Goal: Task Accomplishment & Management: Use online tool/utility

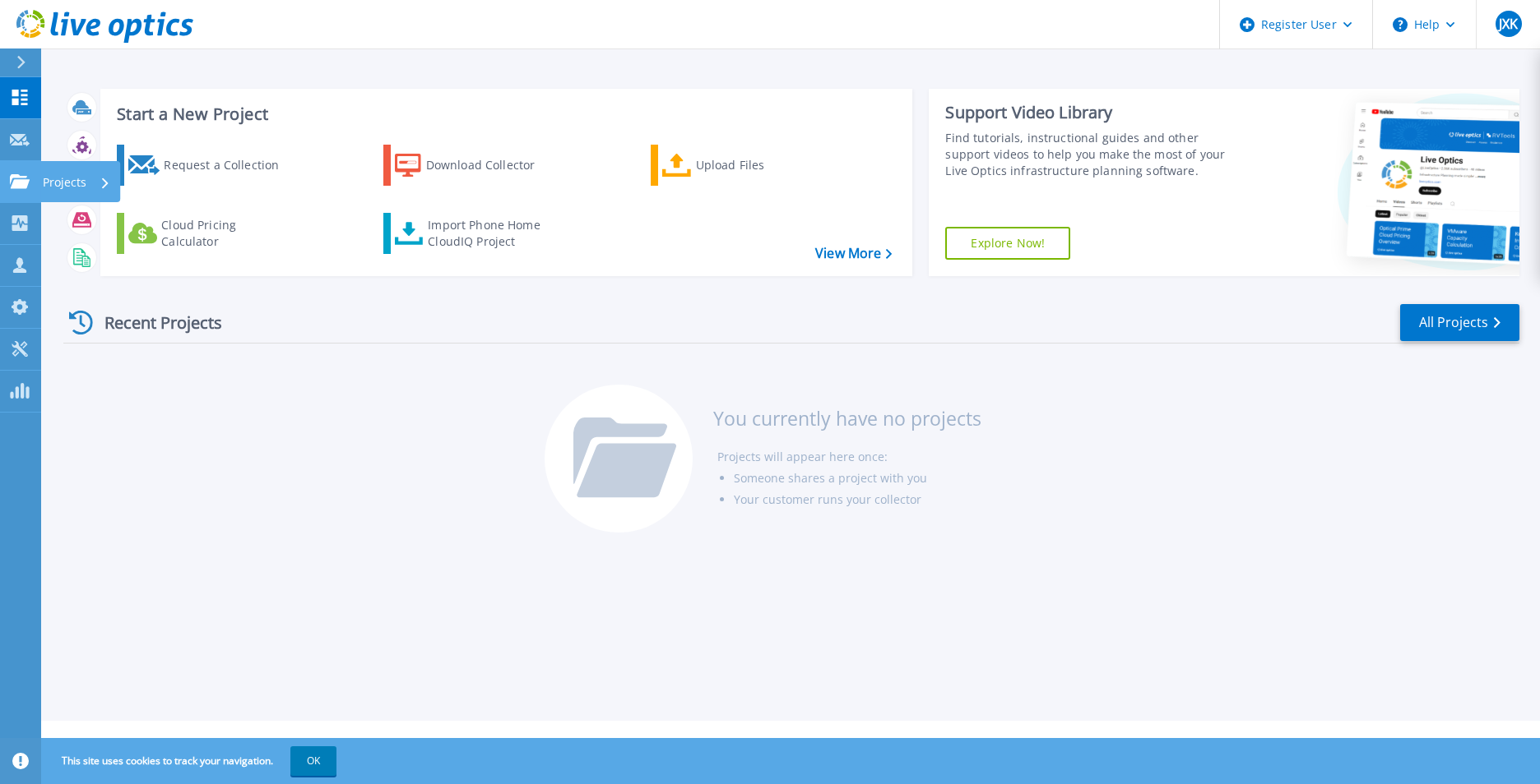
click at [41, 174] on div "Projects" at bounding box center [81, 181] width 80 height 41
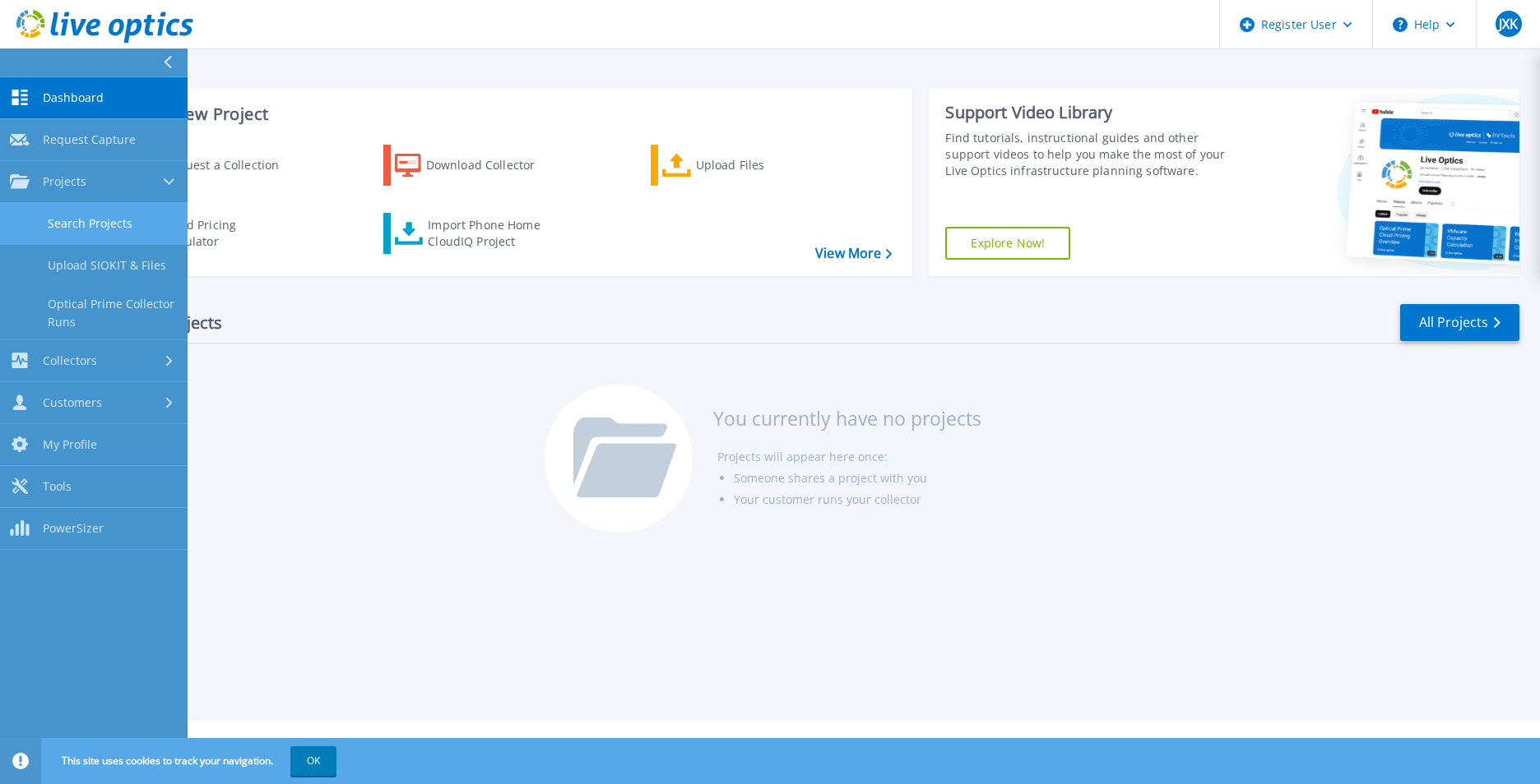
click at [101, 224] on link "Search Projects" at bounding box center [93, 224] width 188 height 42
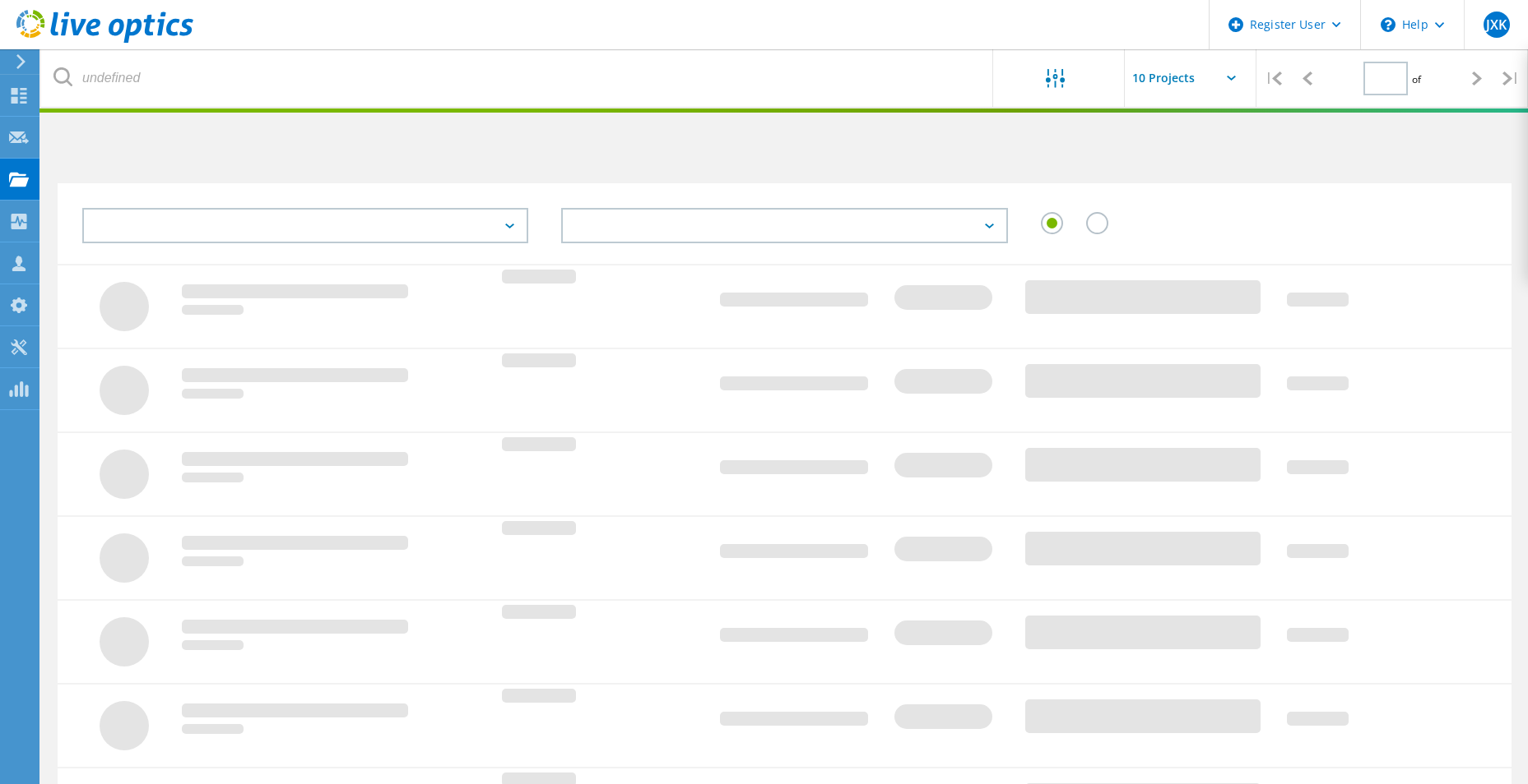
type input "1"
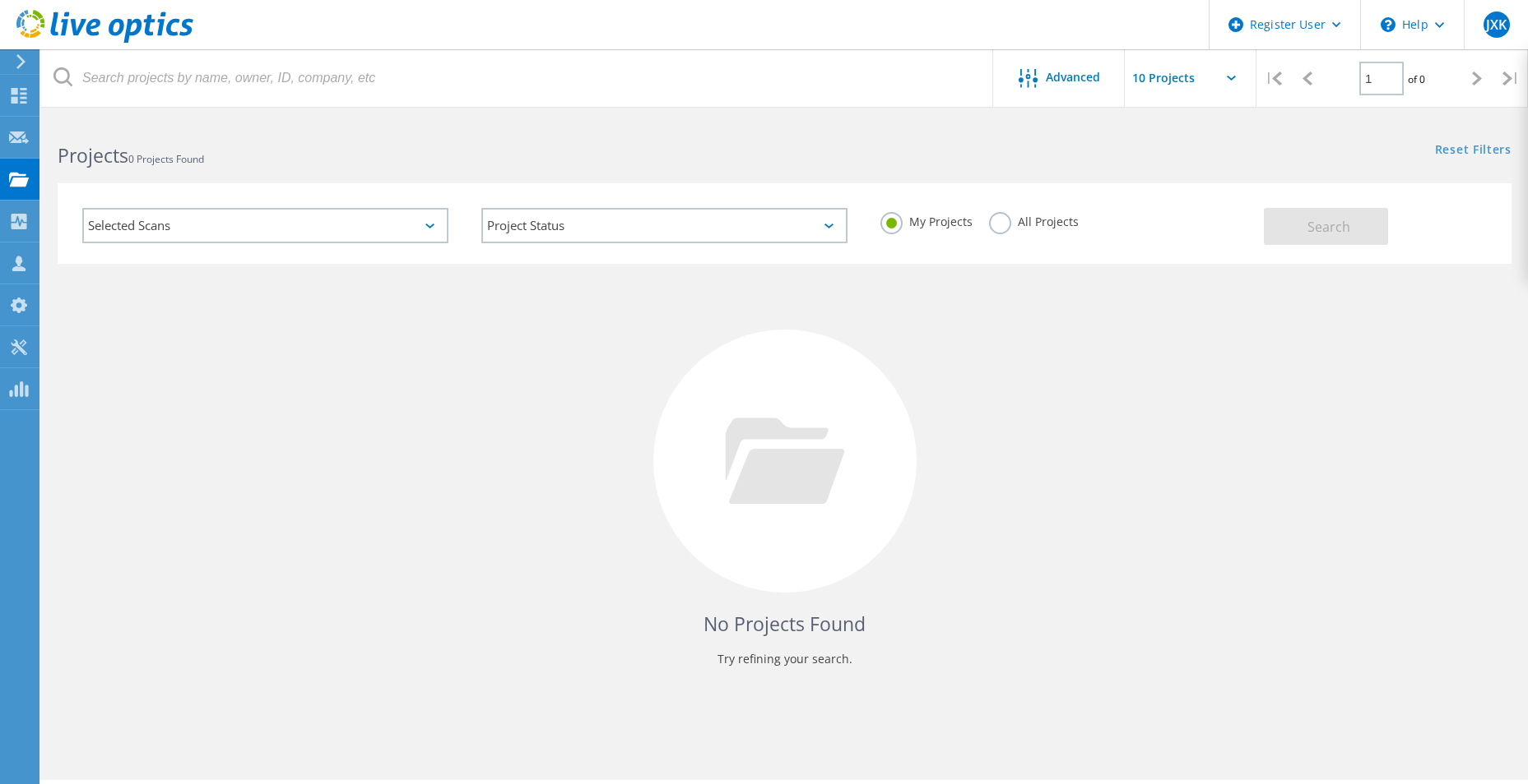
click at [283, 227] on div "Selected Scans" at bounding box center [265, 226] width 366 height 36
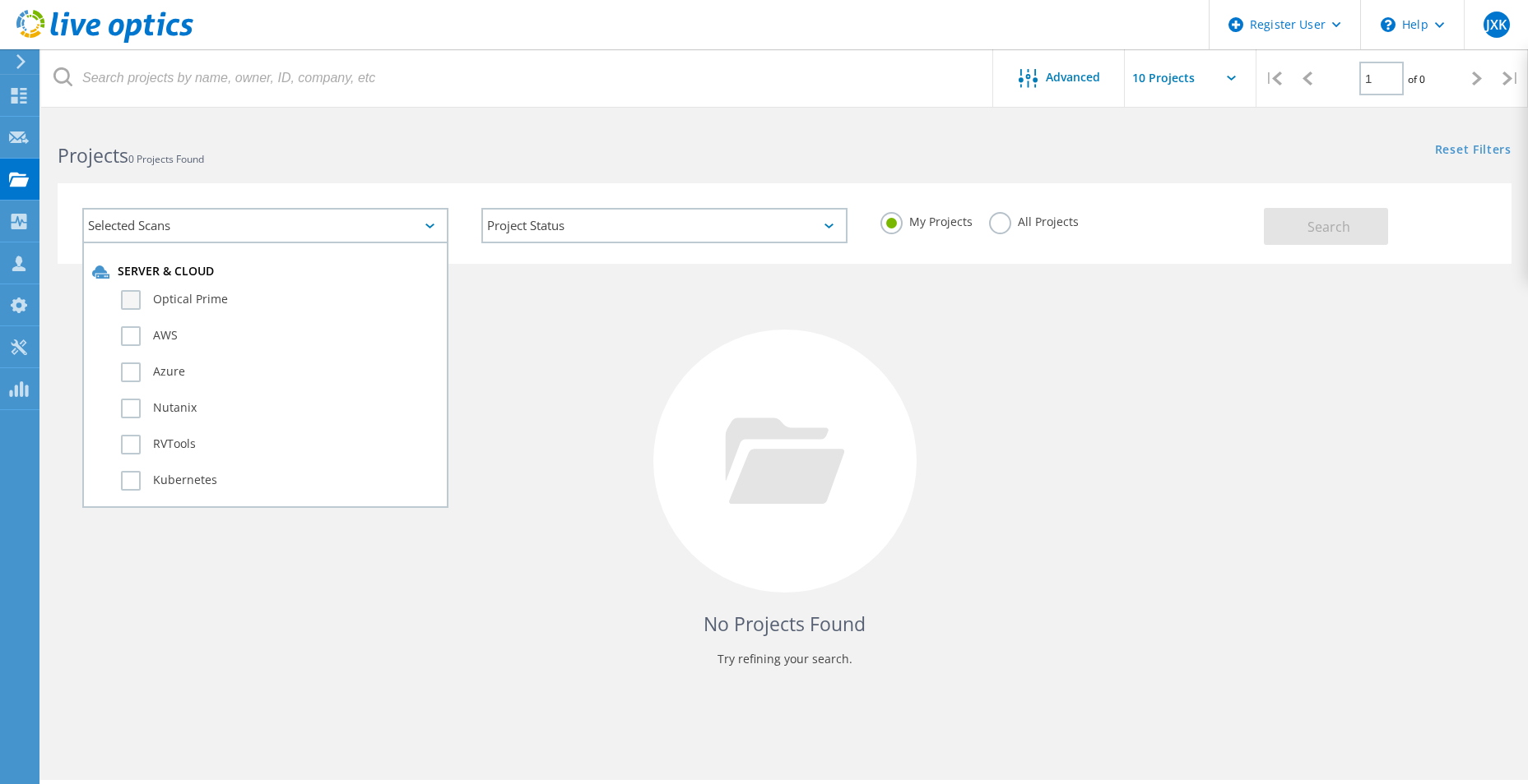
click at [181, 301] on label "Optical Prime" at bounding box center [279, 300] width 317 height 20
click at [0, 0] on input "Optical Prime" at bounding box center [0, 0] width 0 height 0
click at [1338, 228] on span "Search" at bounding box center [1328, 227] width 43 height 18
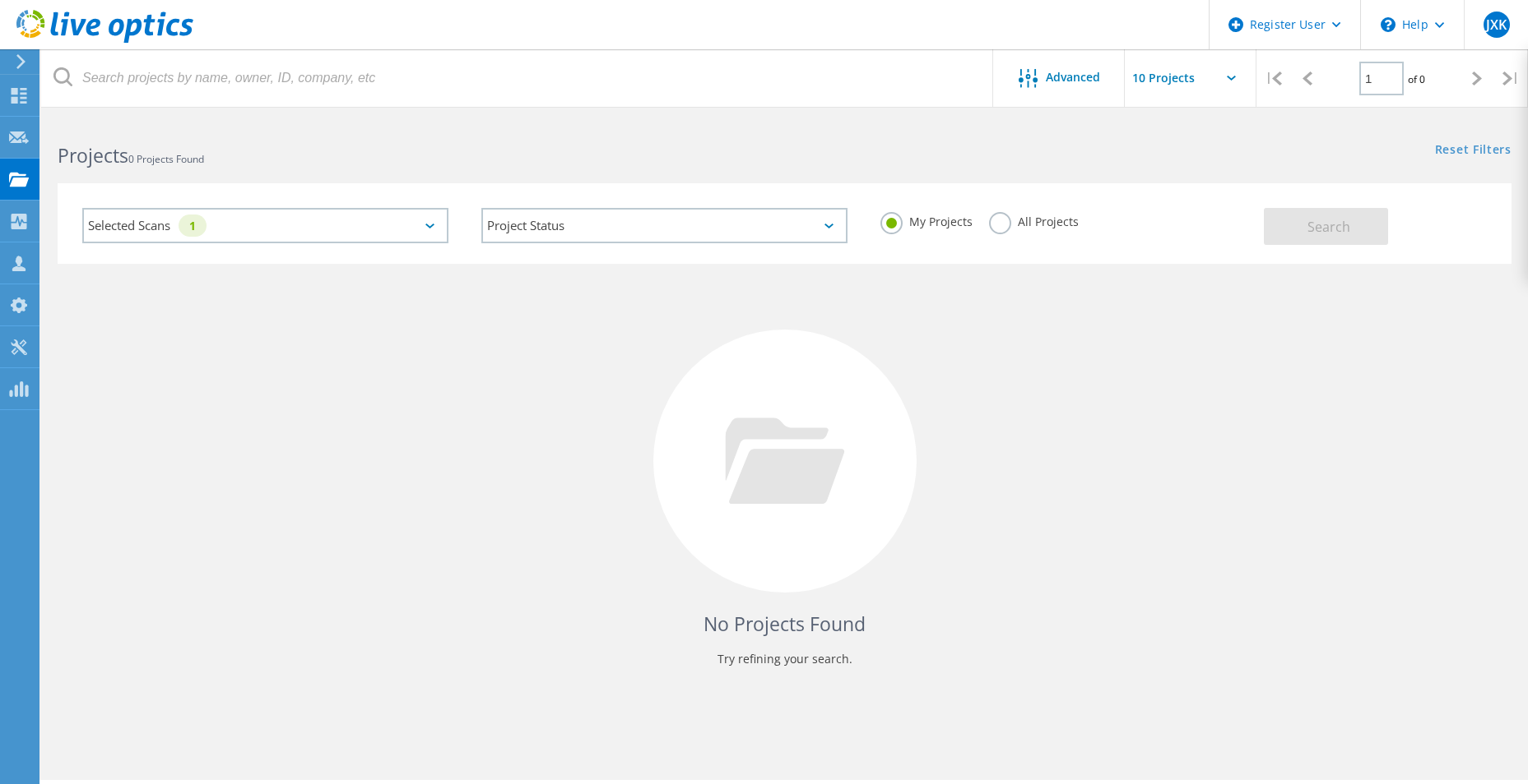
click at [1067, 228] on label "All Projects" at bounding box center [1034, 220] width 89 height 16
click at [0, 0] on input "All Projects" at bounding box center [0, 0] width 0 height 0
click at [1299, 211] on button "Search" at bounding box center [1325, 226] width 124 height 37
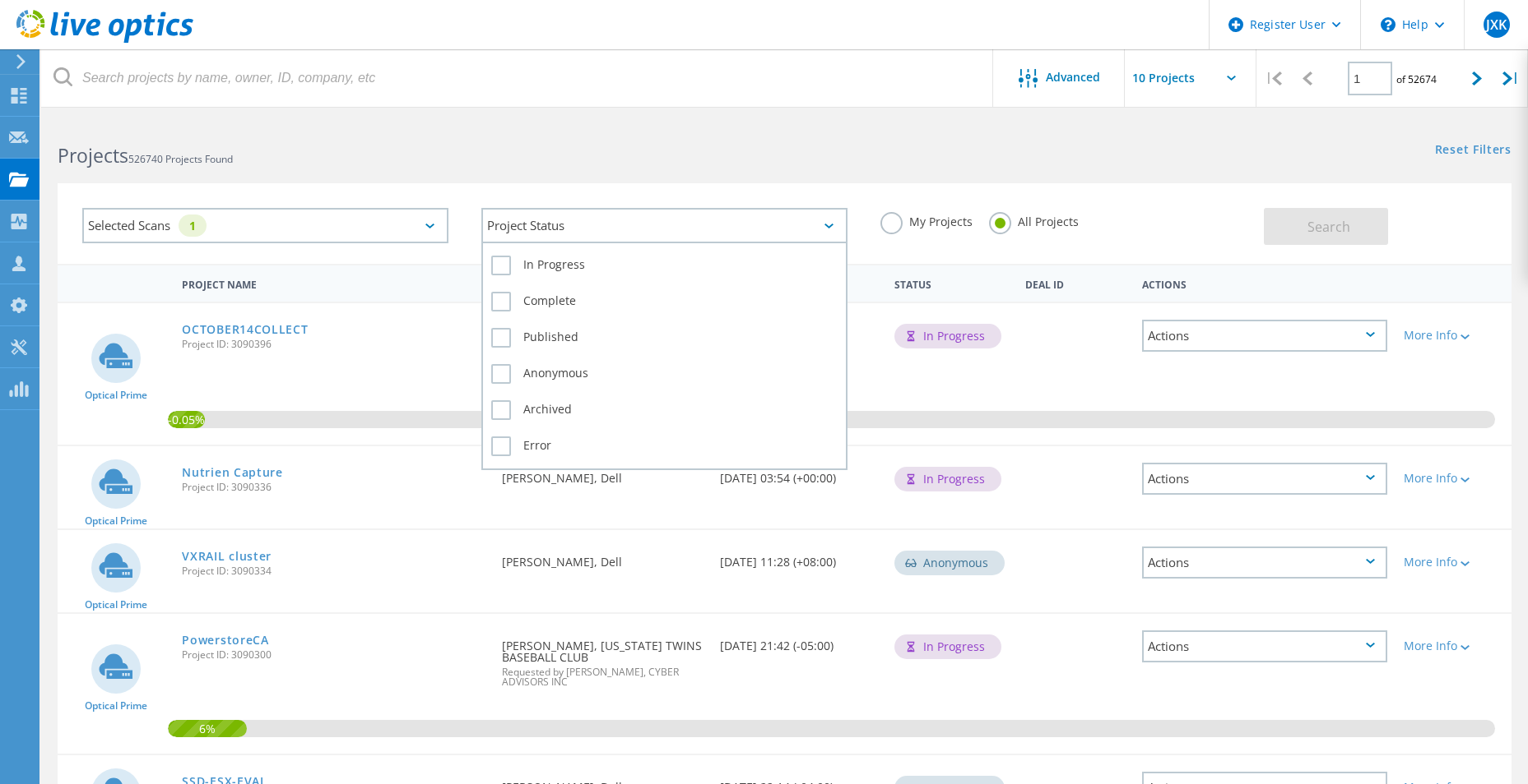
click at [572, 209] on div "Project Status" at bounding box center [664, 226] width 366 height 36
click at [551, 303] on label "Complete" at bounding box center [664, 302] width 346 height 20
click at [0, 0] on input "Complete" at bounding box center [0, 0] width 0 height 0
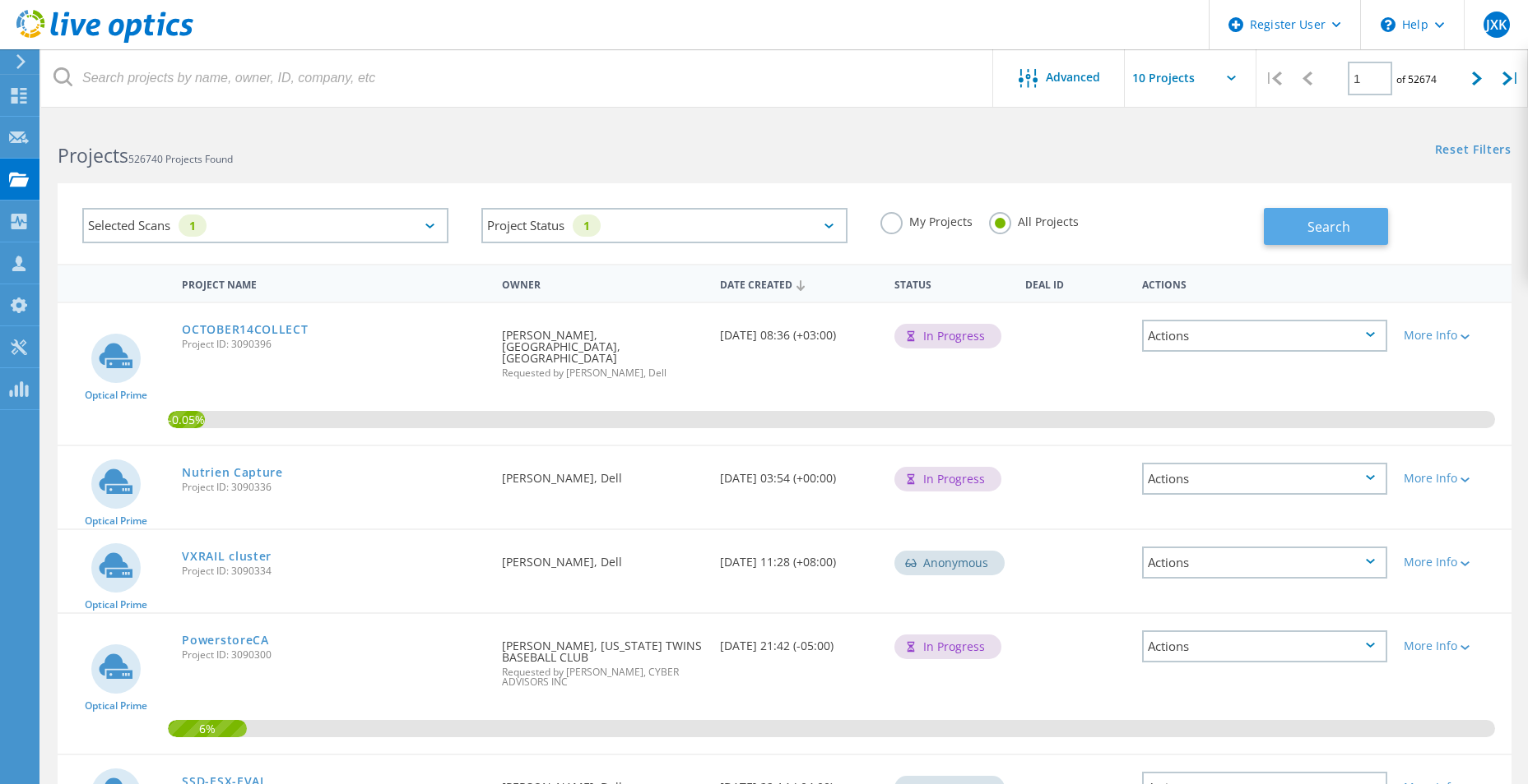
click at [1302, 221] on button "Search" at bounding box center [1325, 226] width 124 height 37
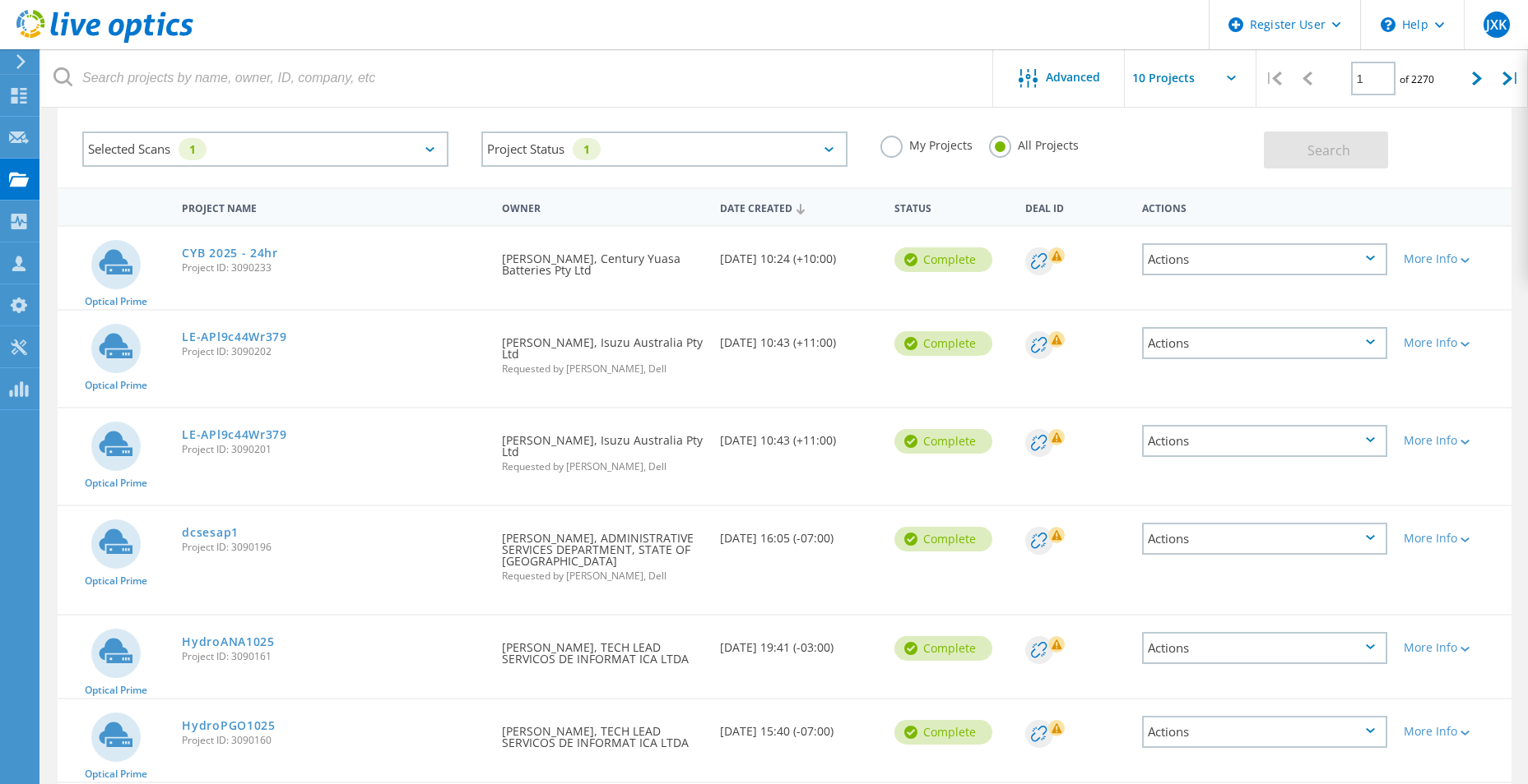
scroll to position [78, 0]
